Goal: Task Accomplishment & Management: Manage account settings

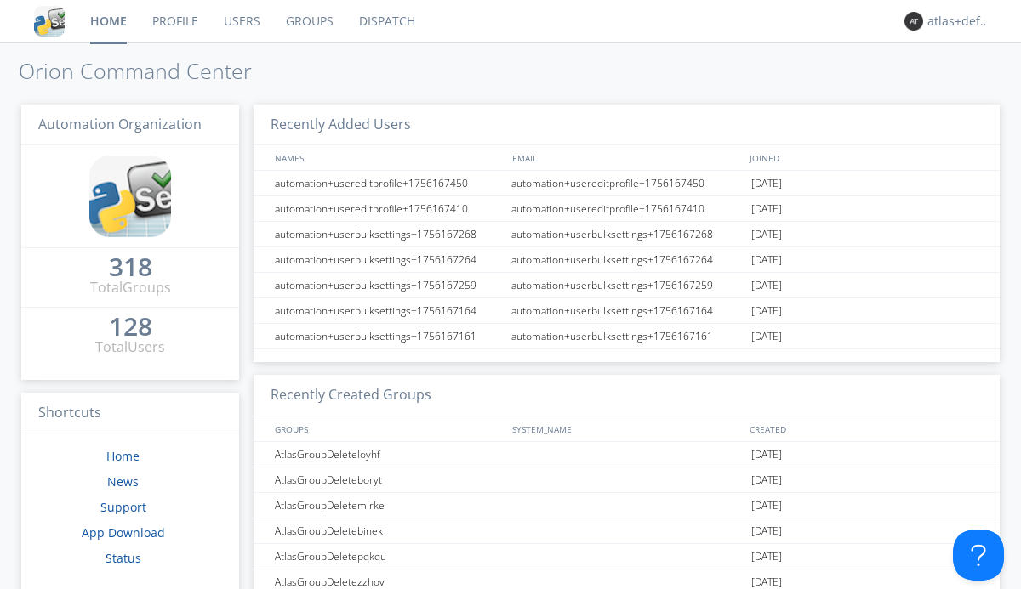
click at [308, 21] on link "Groups" at bounding box center [309, 21] width 73 height 43
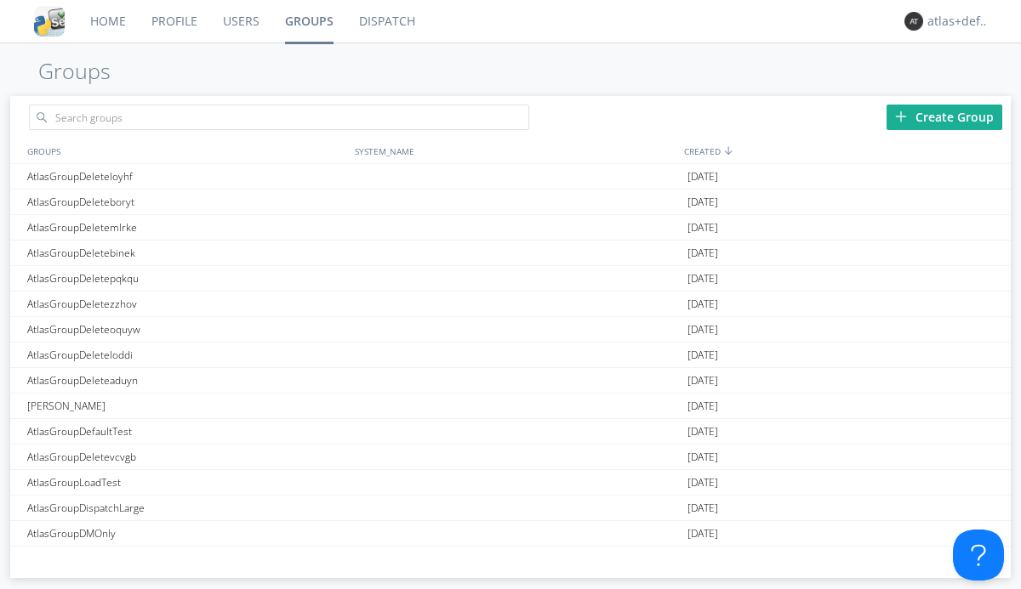
click at [944, 117] on div "Create Group" at bounding box center [944, 118] width 116 height 26
click at [308, 21] on link "Groups" at bounding box center [309, 21] width 74 height 43
type input "AtlasGroupDeletehtzfp"
click at [240, 21] on link "Users" at bounding box center [241, 21] width 62 height 43
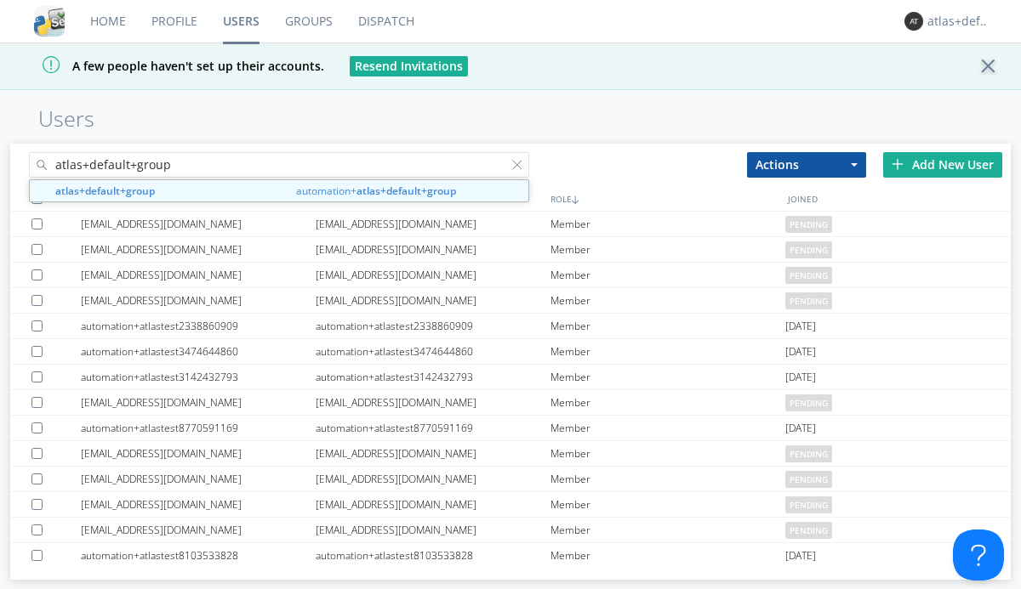
type input "atlas+default+group"
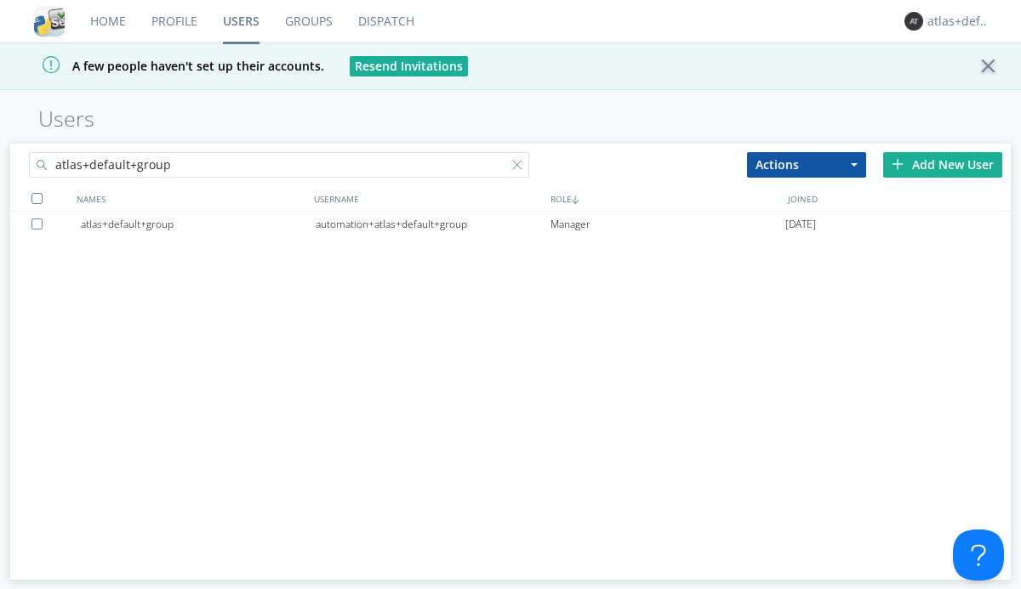
click at [432, 224] on div "automation+atlas+default+group" at bounding box center [433, 225] width 235 height 26
click at [384, 21] on link "Dispatch" at bounding box center [386, 21] width 82 height 43
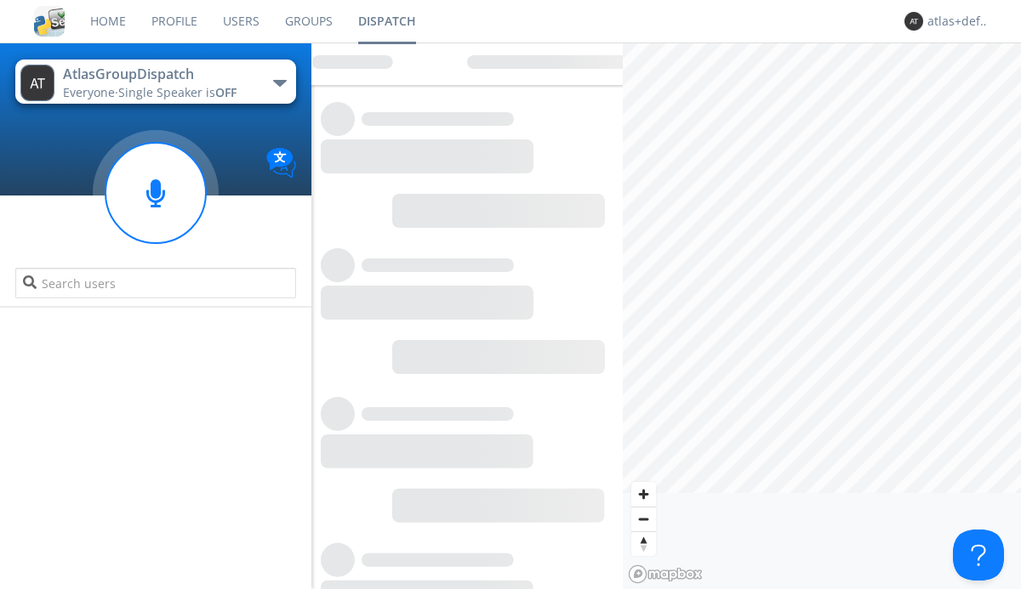
click at [240, 21] on link "Users" at bounding box center [241, 21] width 62 height 43
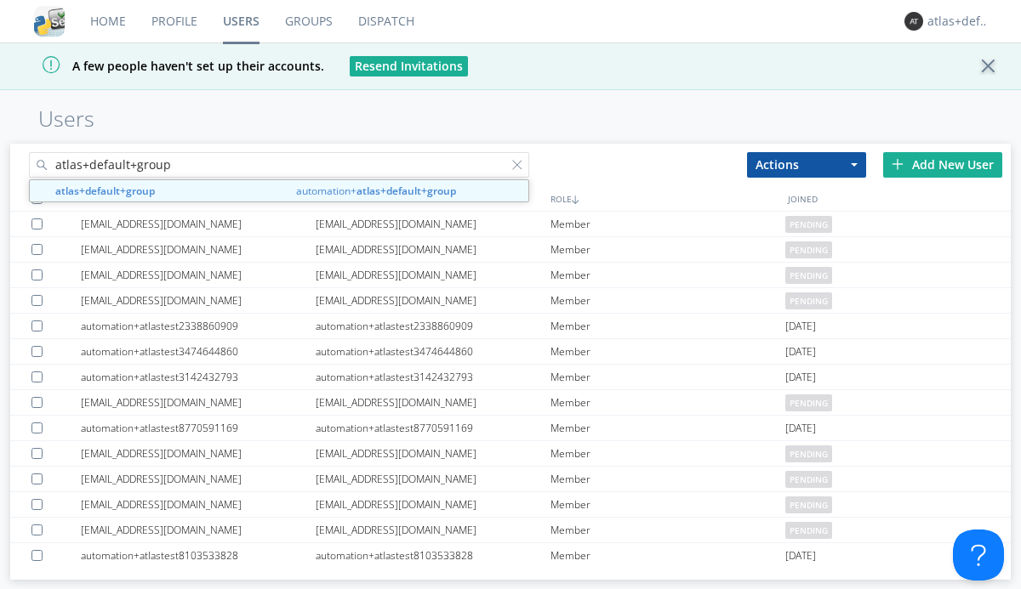
type input "atlas+default+group"
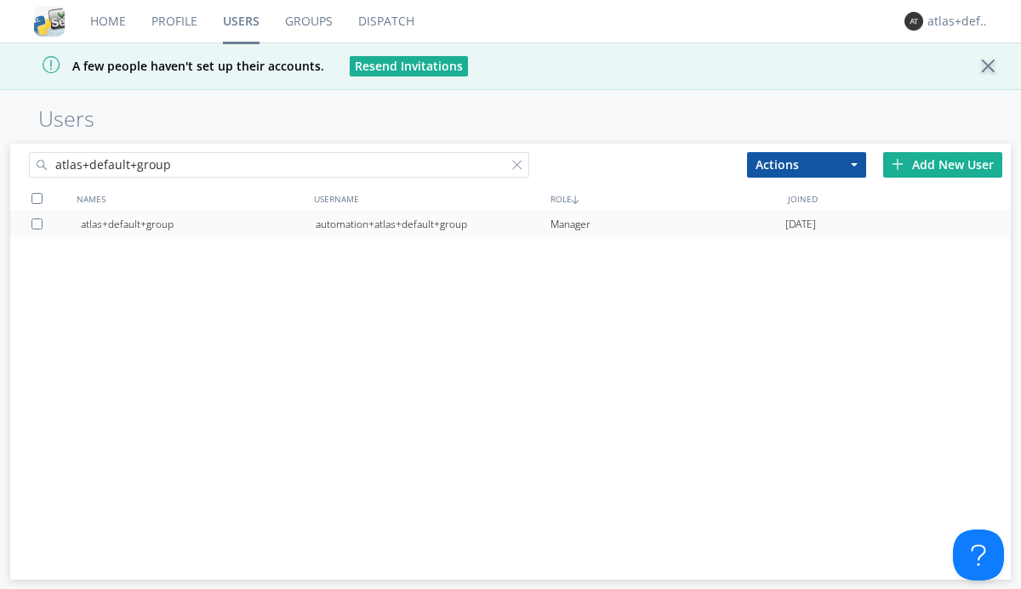
click at [432, 224] on div "automation+atlas+default+group" at bounding box center [433, 225] width 235 height 26
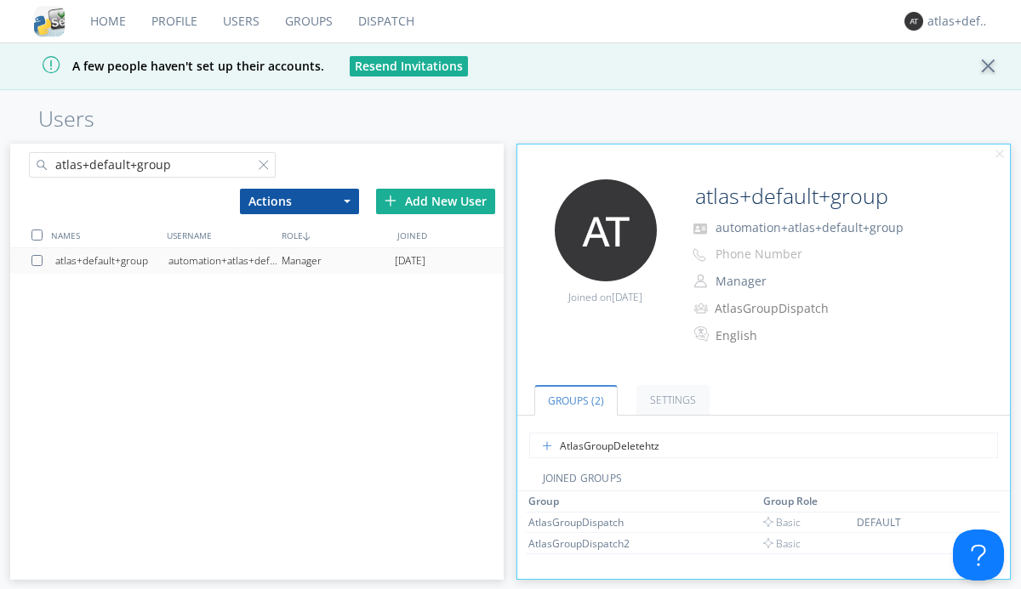
type input "AtlasGroupDeletehtzfp"
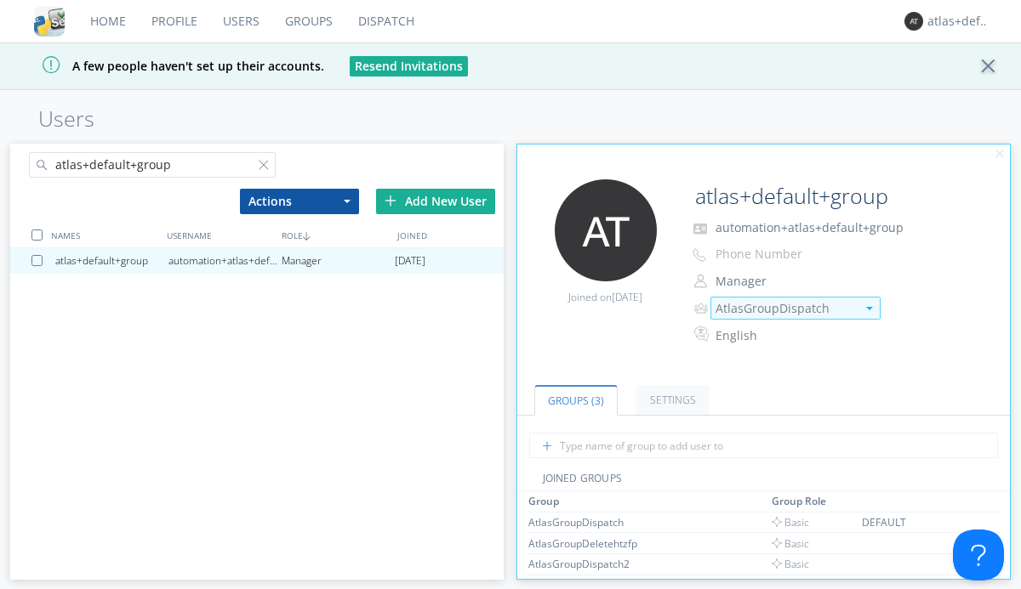
click at [868, 309] on img at bounding box center [869, 308] width 7 height 3
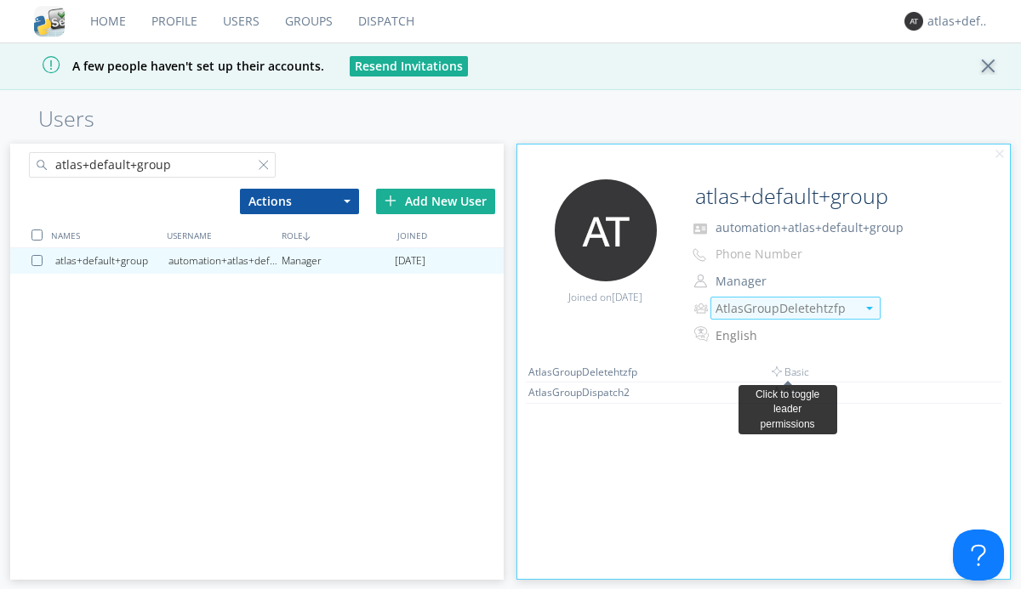
click at [384, 21] on link "Dispatch" at bounding box center [386, 21] width 82 height 43
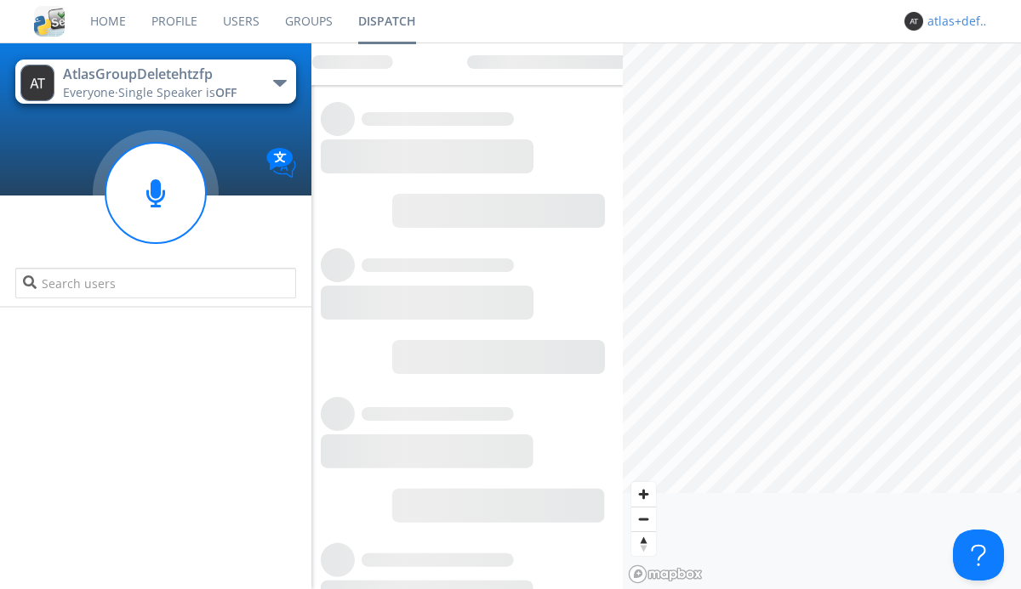
click at [954, 21] on div "atlas+default+group" at bounding box center [959, 21] width 64 height 17
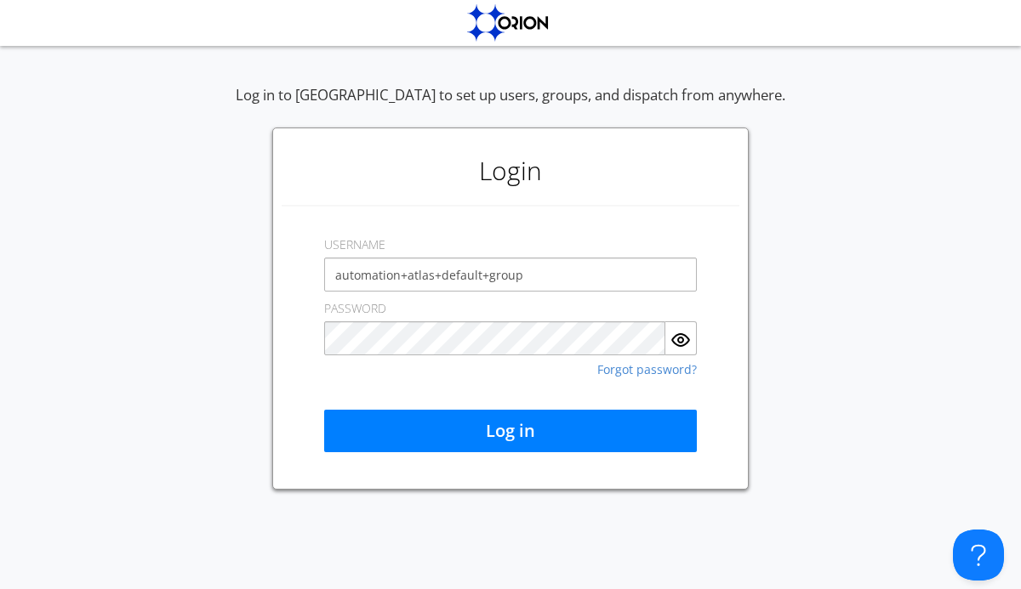
type input "automation+atlas+default+group"
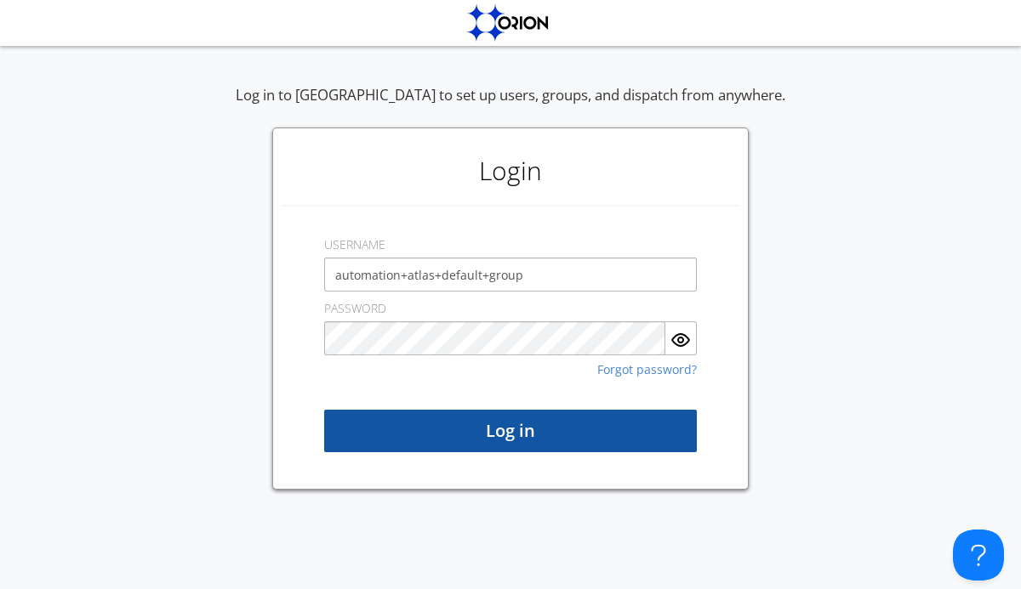
click at [510, 431] on button "Log in" at bounding box center [510, 431] width 373 height 43
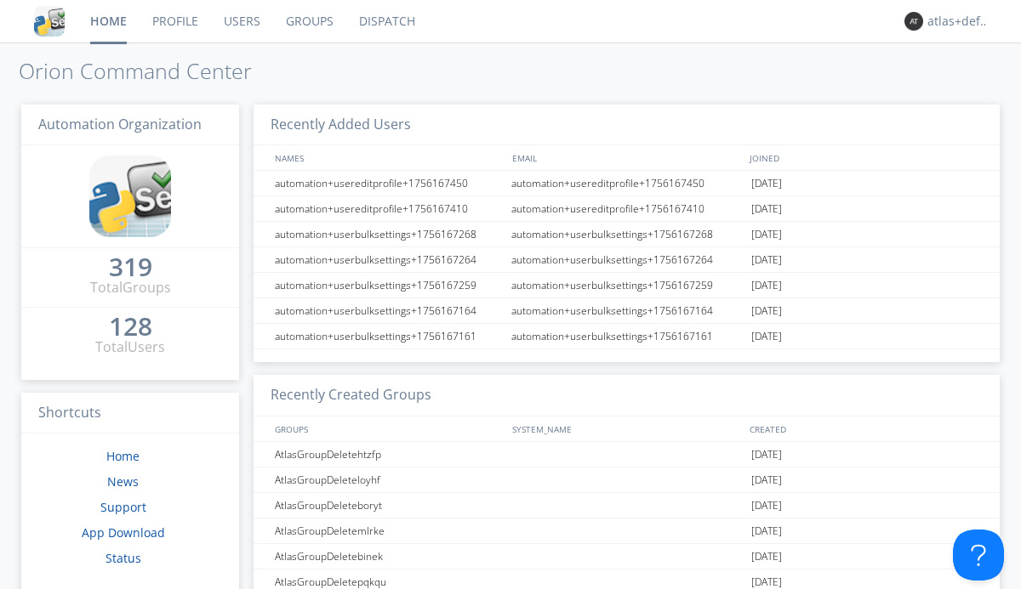
click at [385, 21] on link "Dispatch" at bounding box center [387, 21] width 82 height 43
click at [240, 21] on link "Users" at bounding box center [242, 21] width 62 height 43
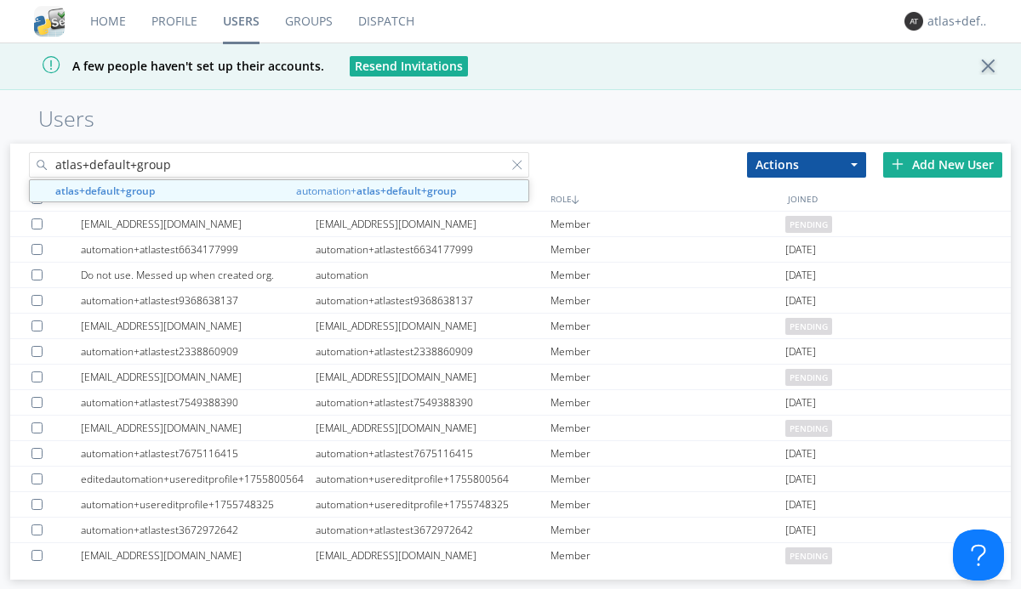
type input "atlas+default+group"
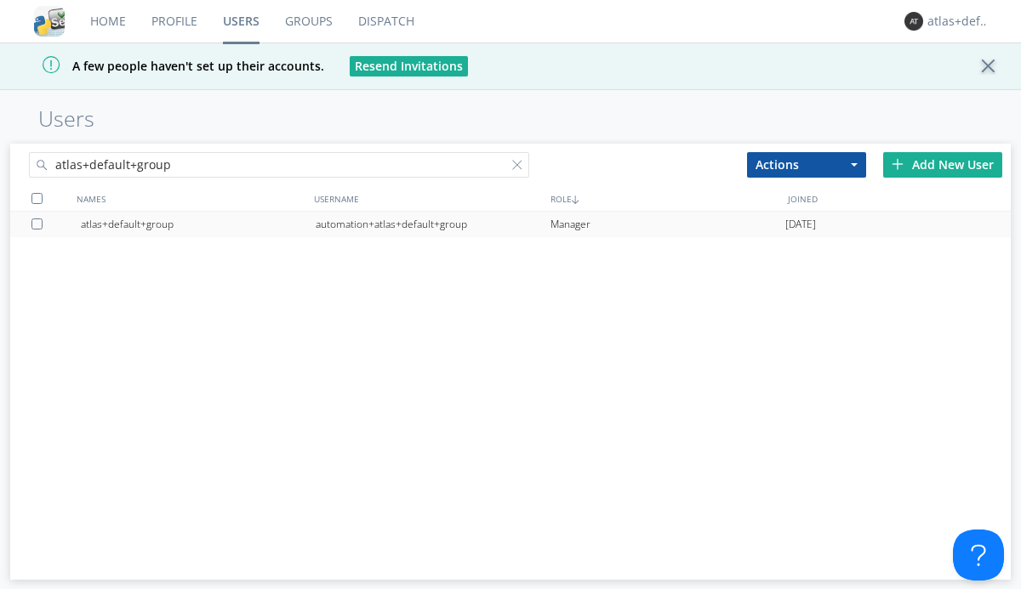
click at [432, 224] on div "automation+atlas+default+group" at bounding box center [433, 225] width 235 height 26
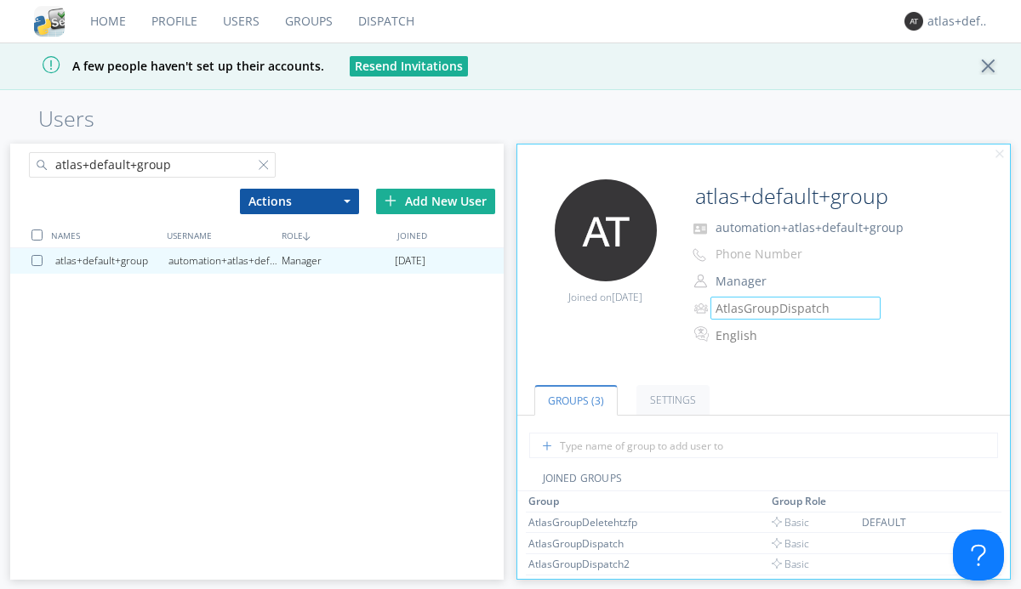
click at [307, 21] on link "Groups" at bounding box center [308, 21] width 73 height 43
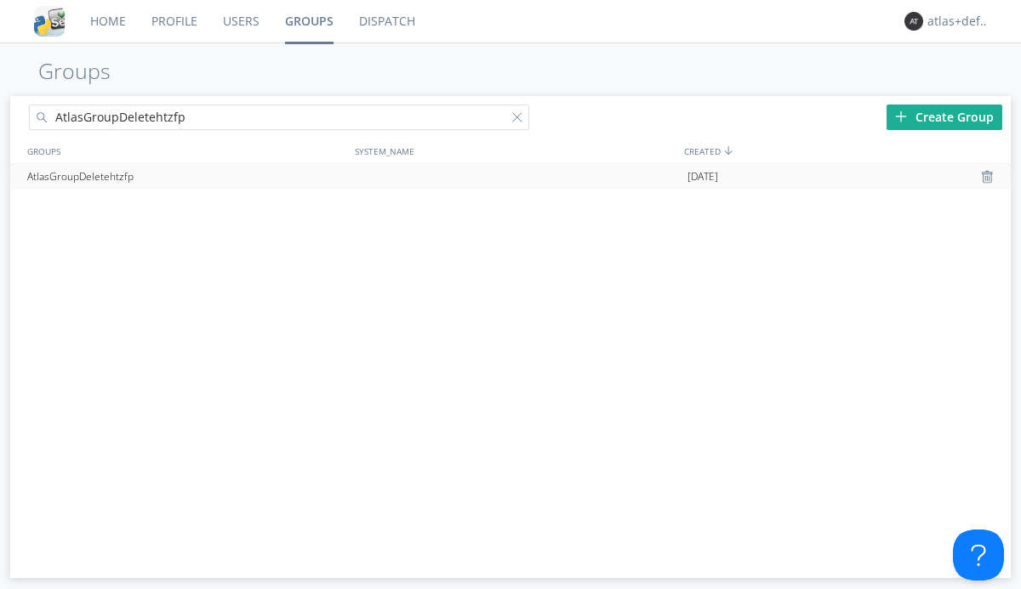
type input "AtlasGroupDeletehtzfp"
click at [988, 177] on div at bounding box center [989, 177] width 17 height 14
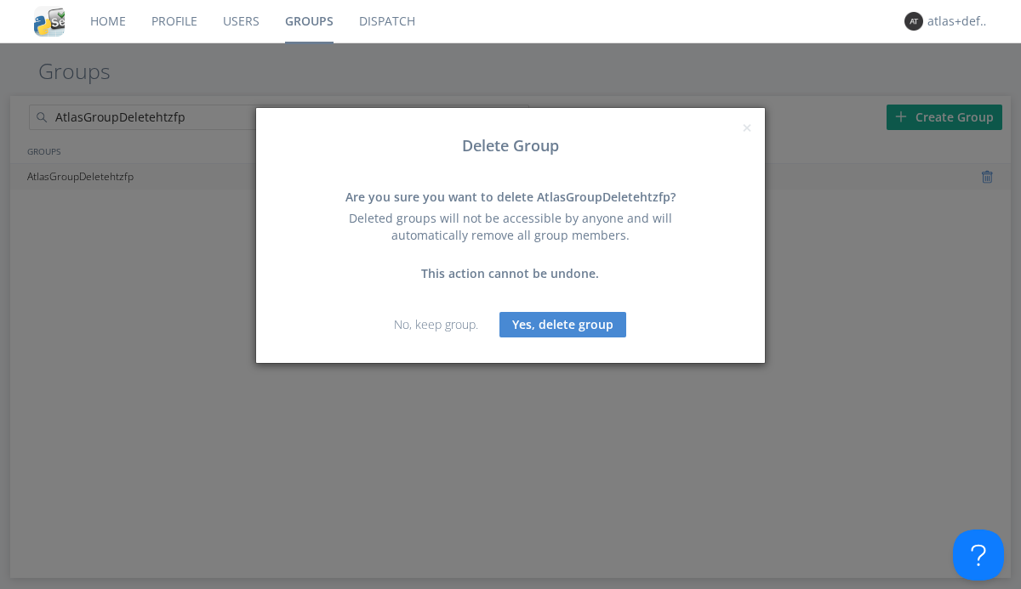
click at [563, 324] on button "Yes, delete group" at bounding box center [562, 325] width 127 height 26
